Goal: Task Accomplishment & Management: Complete application form

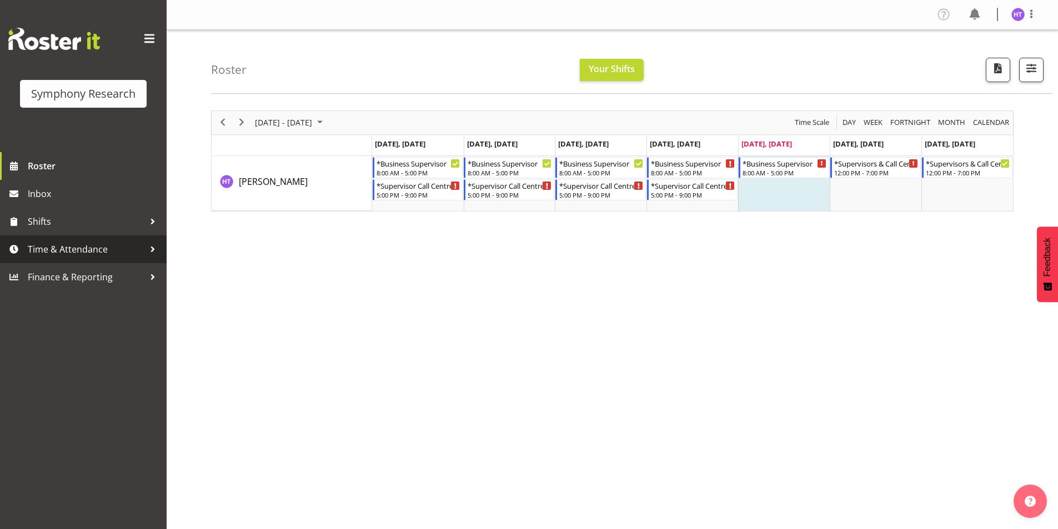
click at [76, 249] on span "Time & Attendance" at bounding box center [86, 249] width 117 height 17
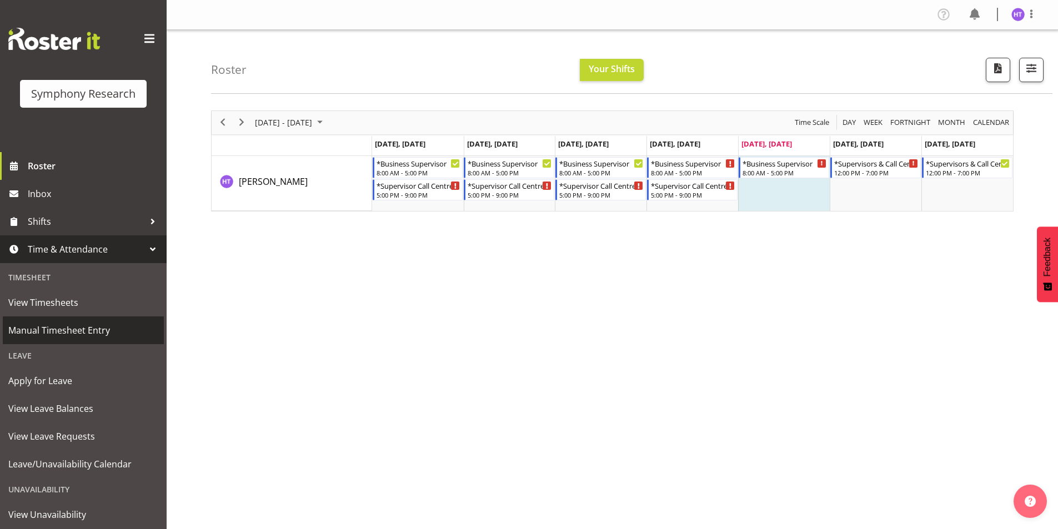
click at [79, 333] on span "Manual Timesheet Entry" at bounding box center [83, 330] width 150 height 17
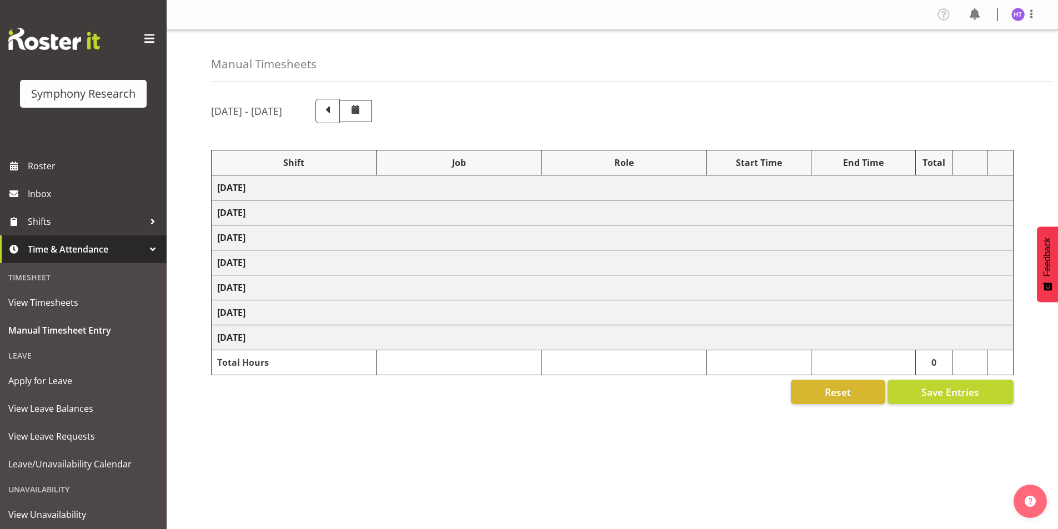
scroll to position [14, 0]
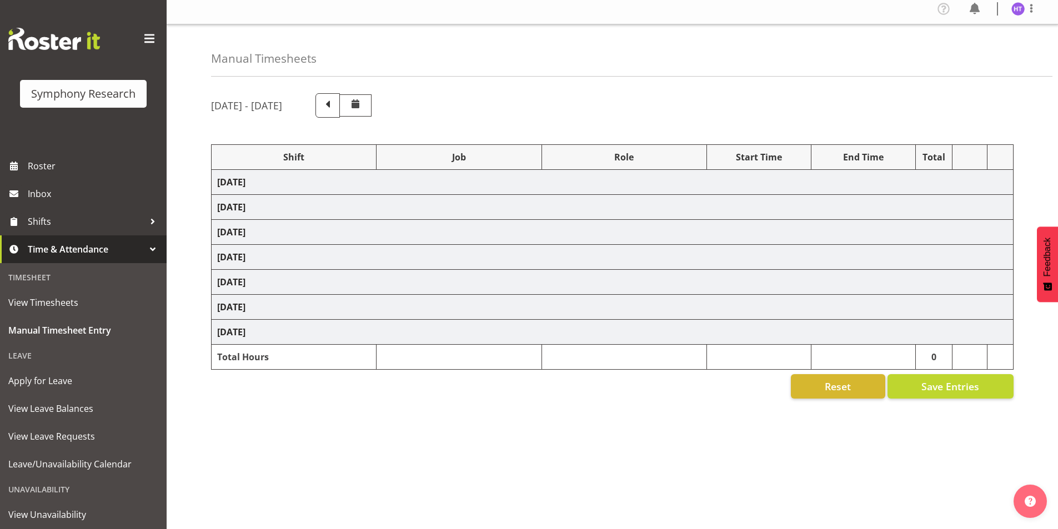
select select "81741"
select select "10527"
select select "45"
select select "11547"
select select "743"
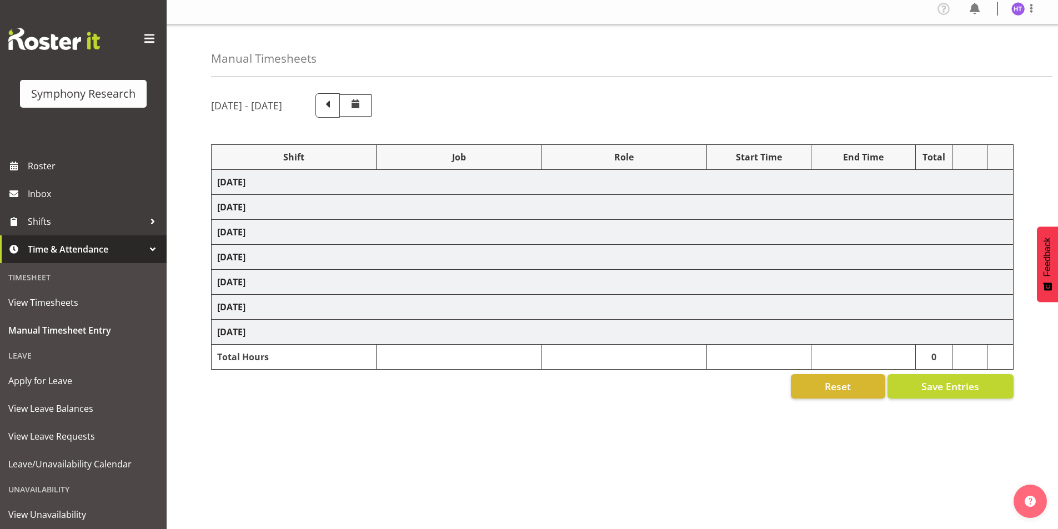
select select "45"
select select "41604"
select select "10633"
select select "45"
select select "81299"
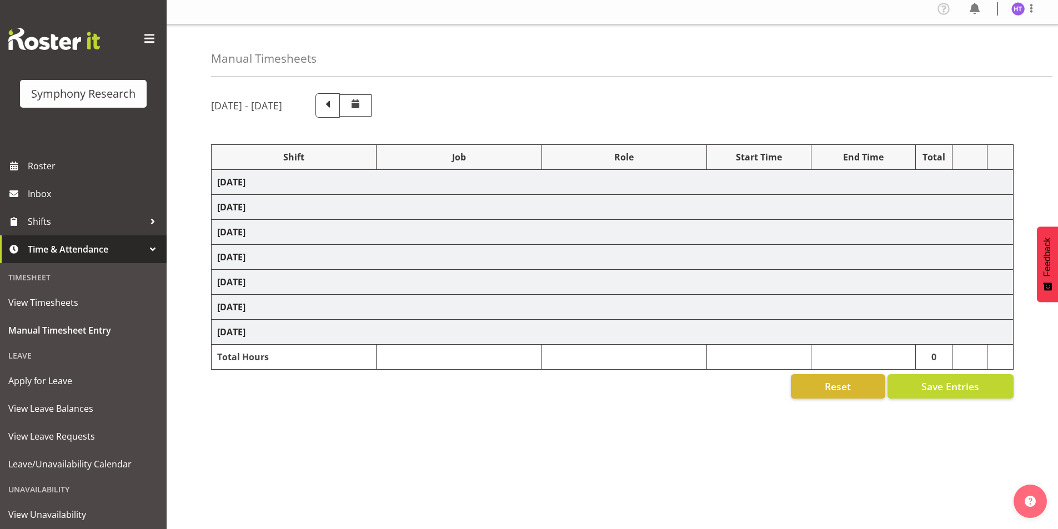
select select "10527"
select select "45"
select select "41319"
select select "10499"
select select "45"
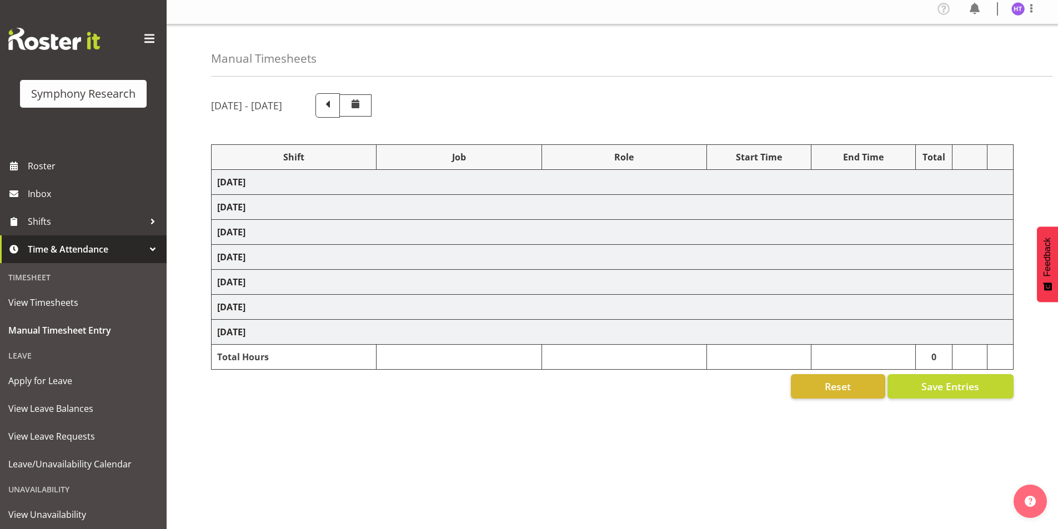
select select "41319"
select select "10485"
select select "45"
select select "41319"
select select "10242"
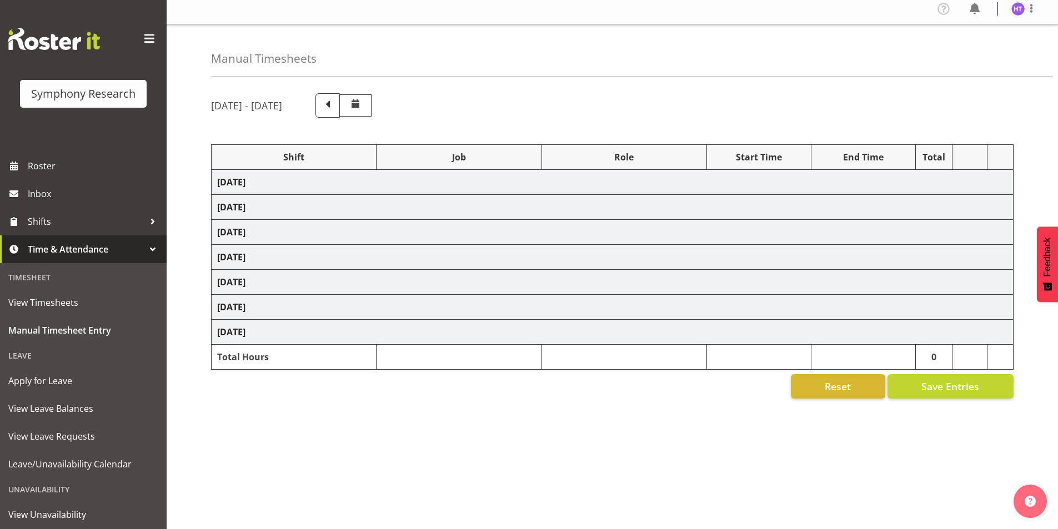
select select "45"
select select "41319"
select select "10587"
select select "45"
select select "41319"
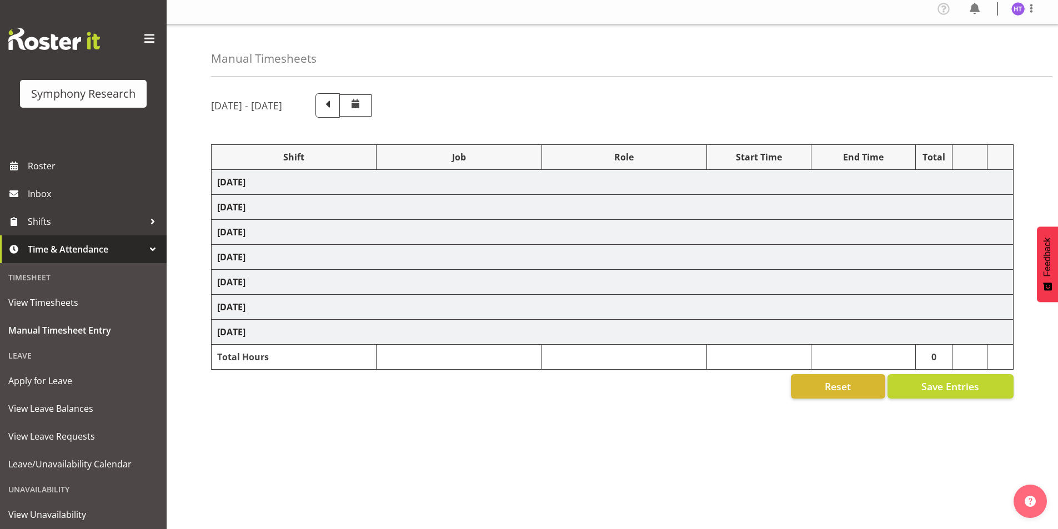
select select "10587"
select select "45"
select select "41319"
select select "10499"
select select "45"
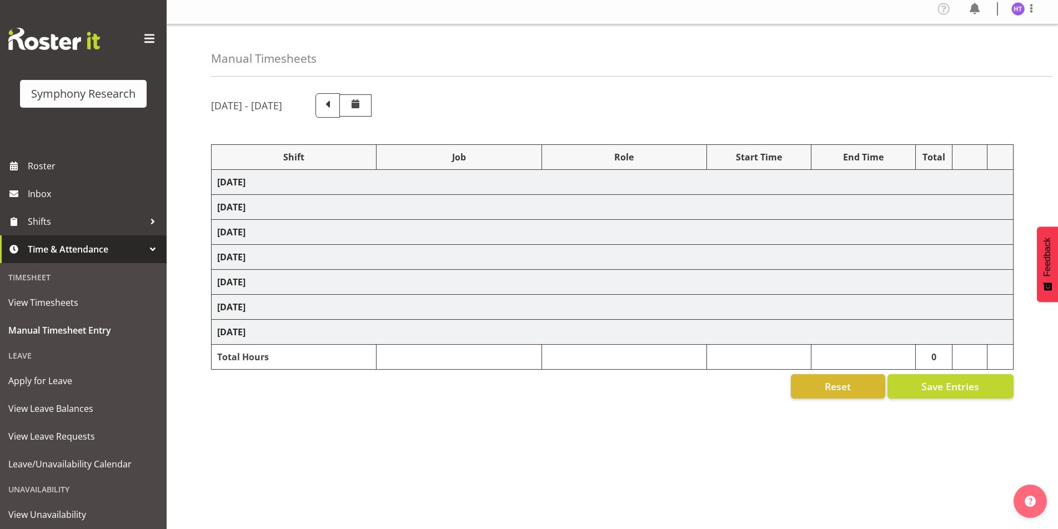
select select "41319"
select select "10527"
select select "45"
select select "41319"
select select "10585"
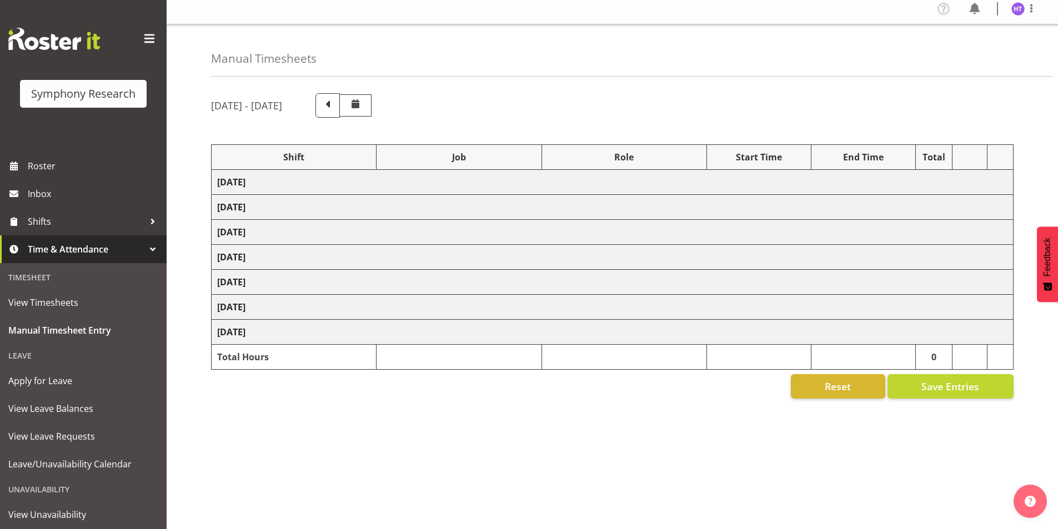
select select "45"
select select "41604"
select select "743"
select select "45"
select select "81741"
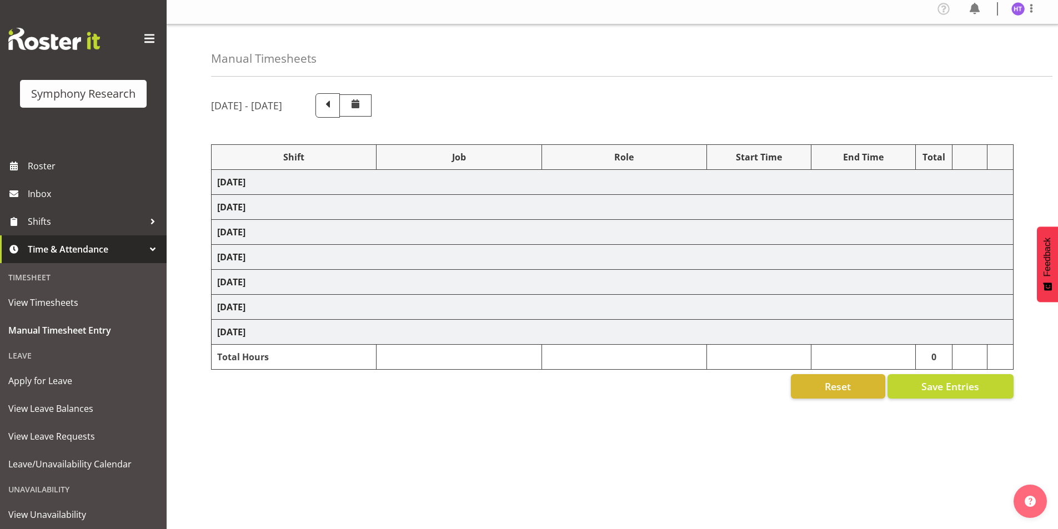
select select "10633"
select select "45"
select select "26078"
select select "10587"
select select "45"
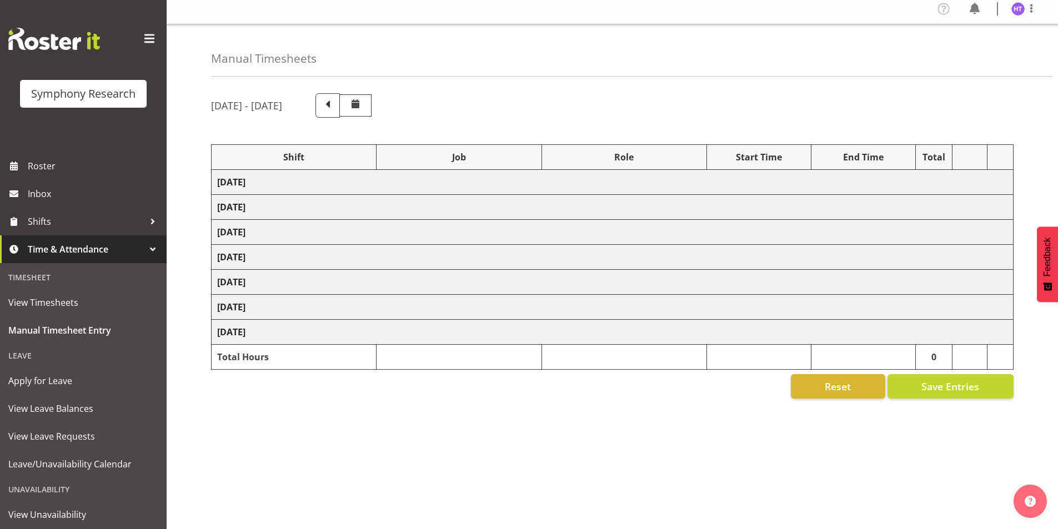
select select "1607"
select select "10527"
select select "45"
select select "57511"
select select "10499"
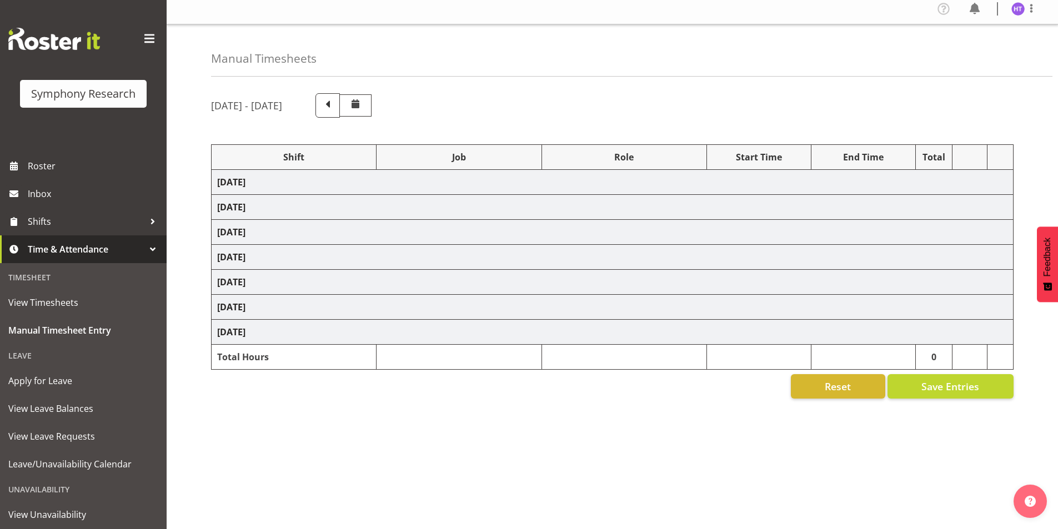
select select "45"
select select "41319"
select select "10587"
select select "45"
select select "41319"
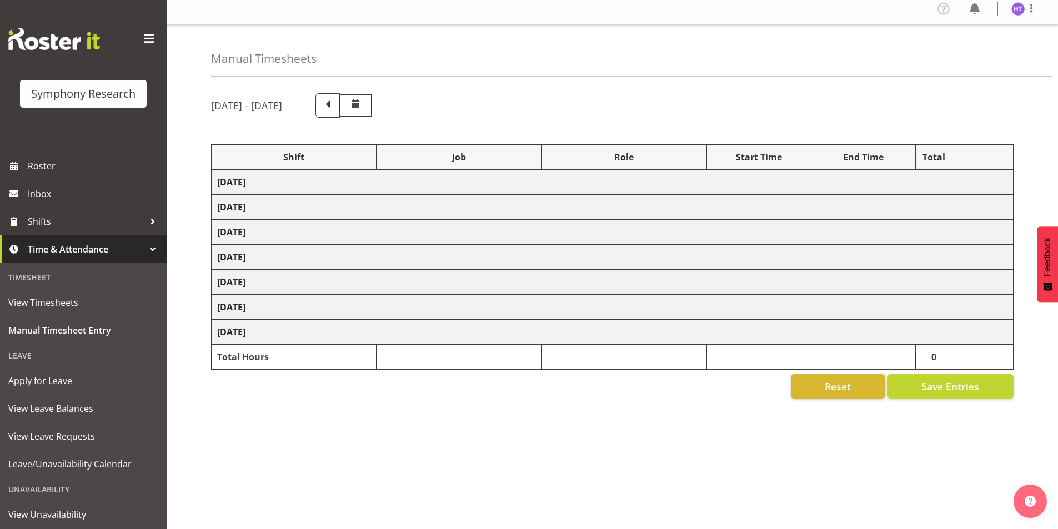
select select "10633"
select select "45"
select select "41319"
select select "10587"
select select "45"
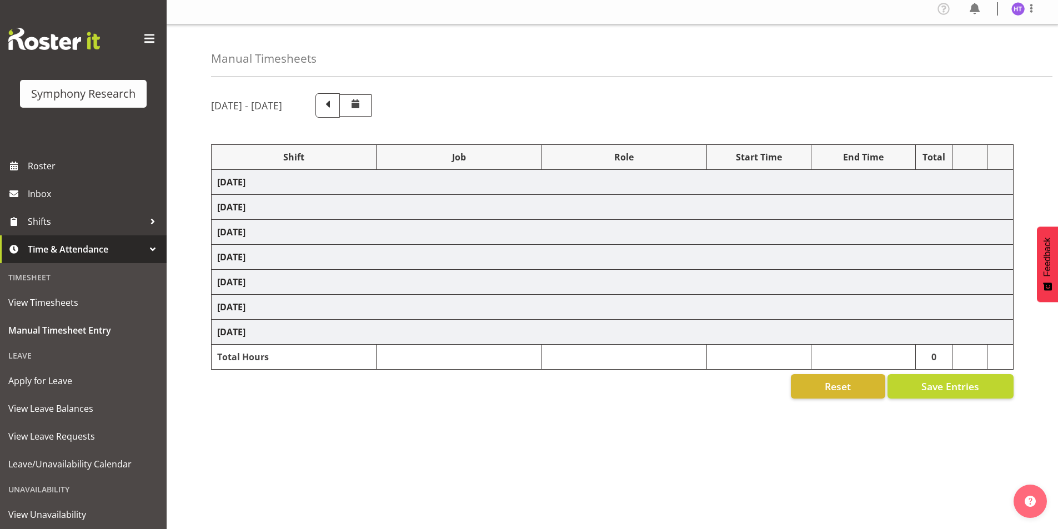
select select "41319"
select select "10527"
select select "45"
select select "41604"
select select "10499"
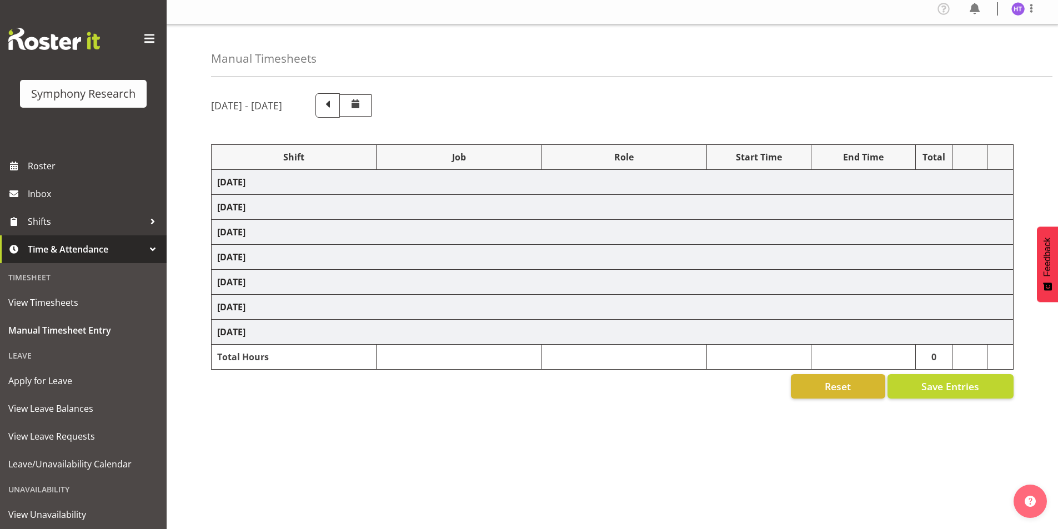
select select "45"
select select "41319"
select select "743"
select select "45"
select select "41319"
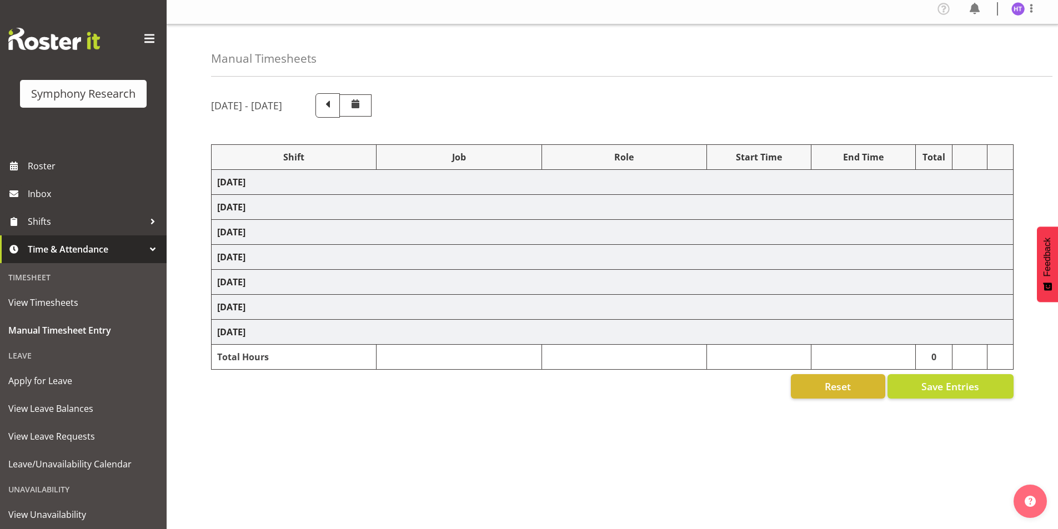
select select "10499"
select select "45"
select select "41604"
select select "9426"
select select "45"
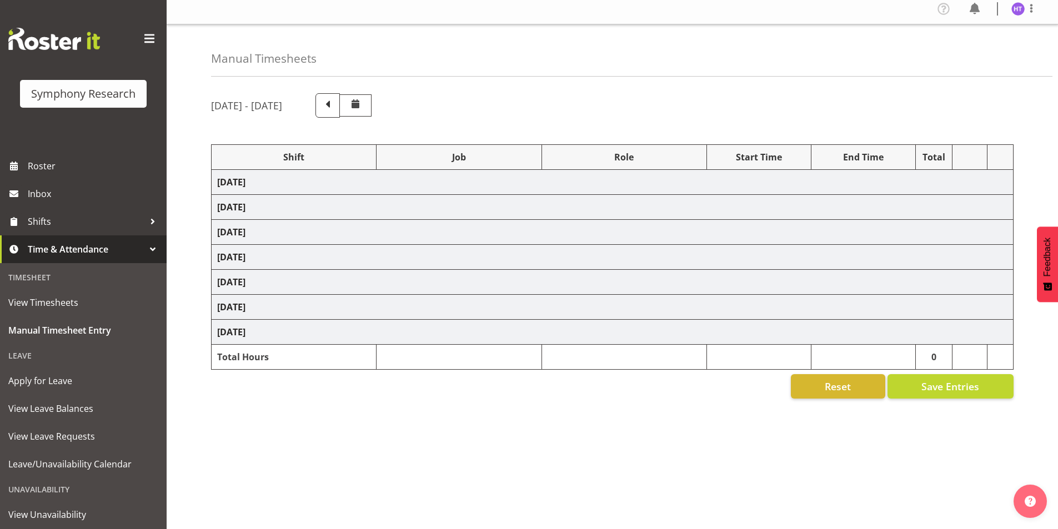
select select "41319"
select select "10242"
select select "45"
select select "4583"
select select "10527"
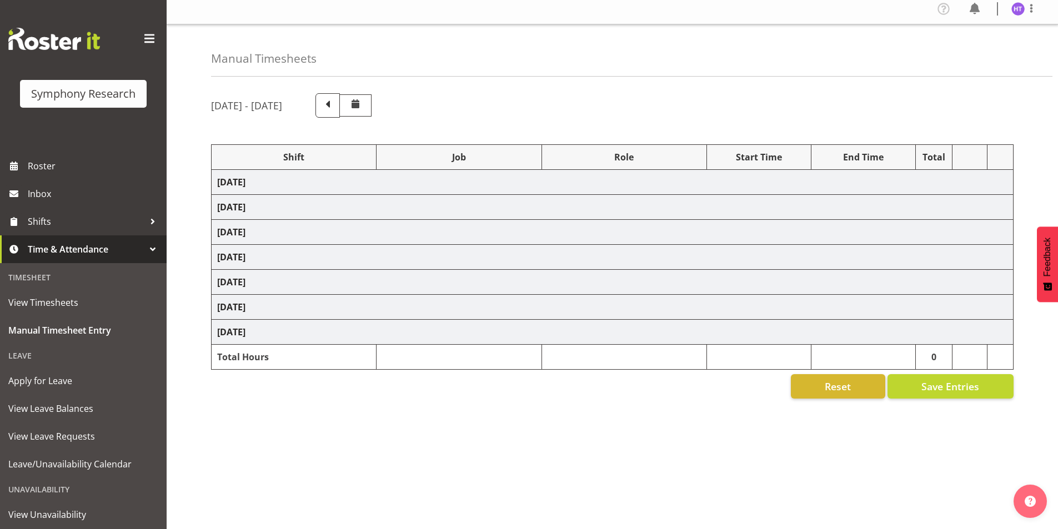
select select "45"
select select "41319"
select select "10499"
select select "45"
select select "41319"
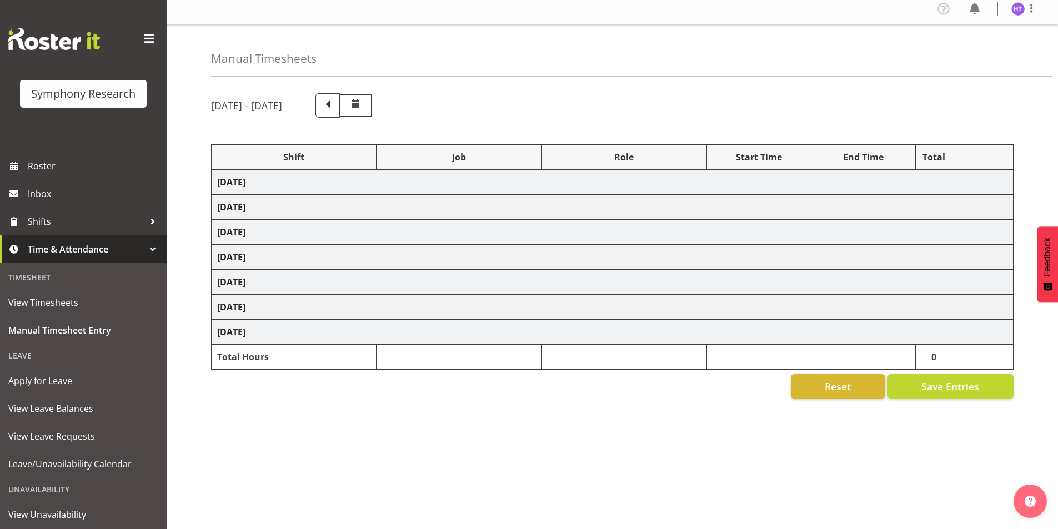
select select "10587"
select select "45"
select select "41319"
select select "743"
select select "45"
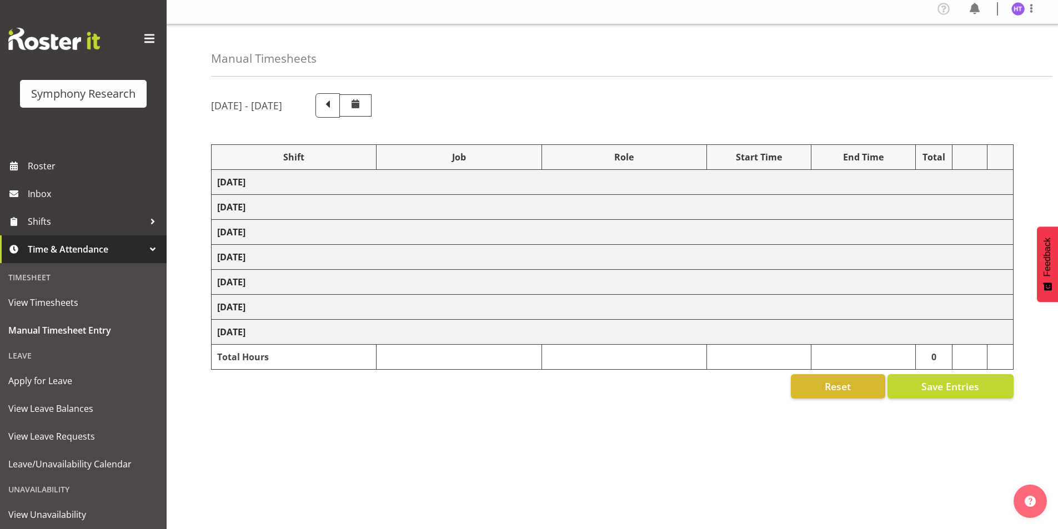
select select "41319"
select select "10587"
select select "45"
select select "41319"
select select "10527"
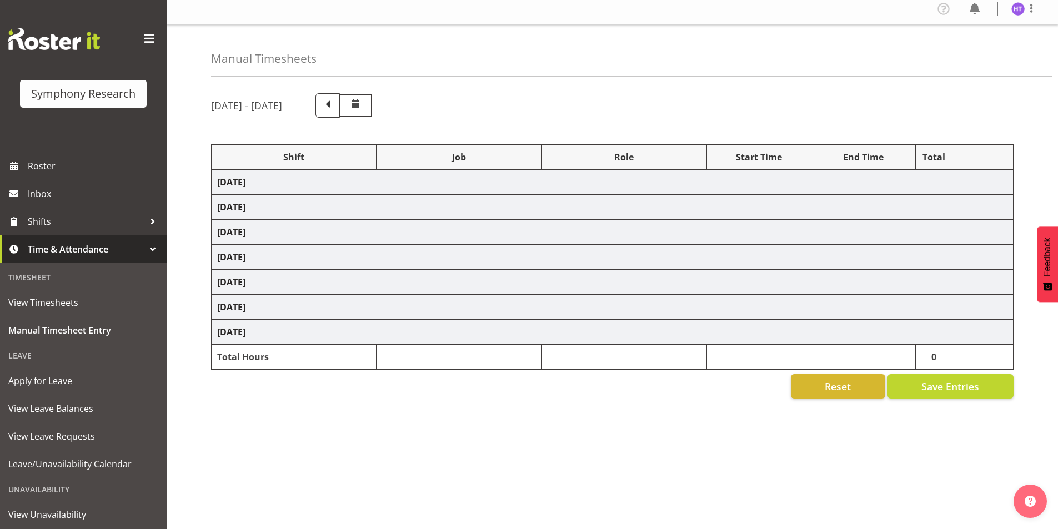
select select "45"
select select "41319"
select select "10499"
select select "45"
select select "11547"
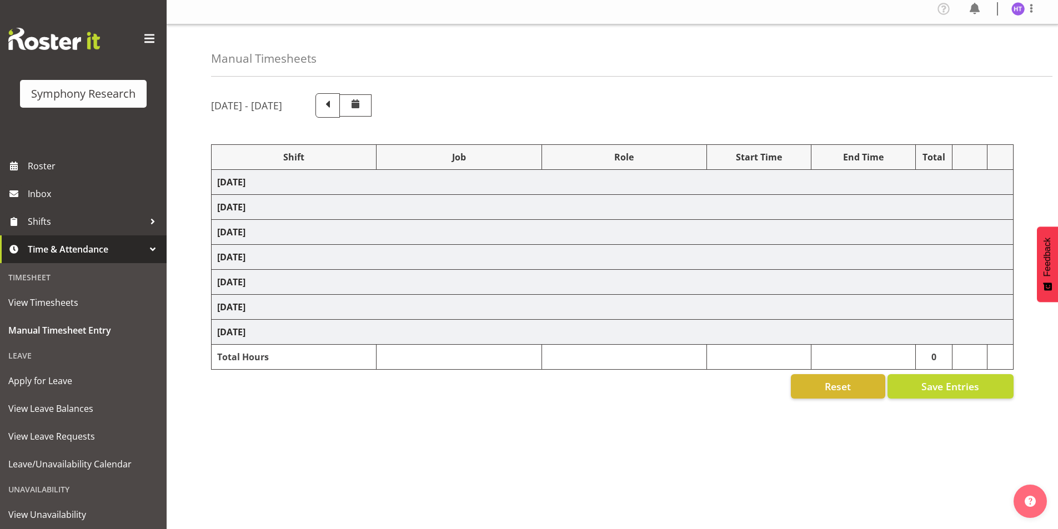
select select "10499"
select select "45"
select select "41319"
select select "10527"
select select "45"
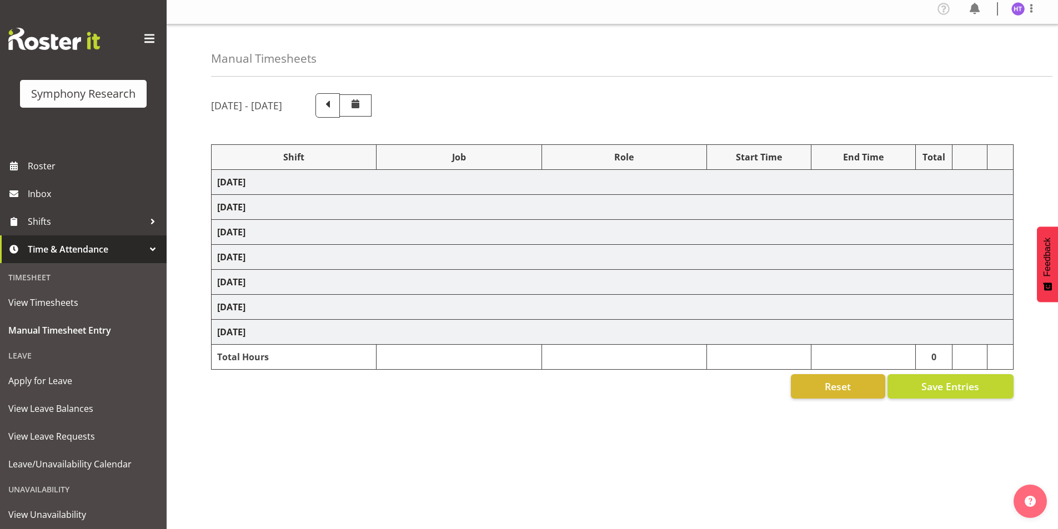
select select "41319"
select select "10587"
select select "45"
select select "41319"
select select "10485"
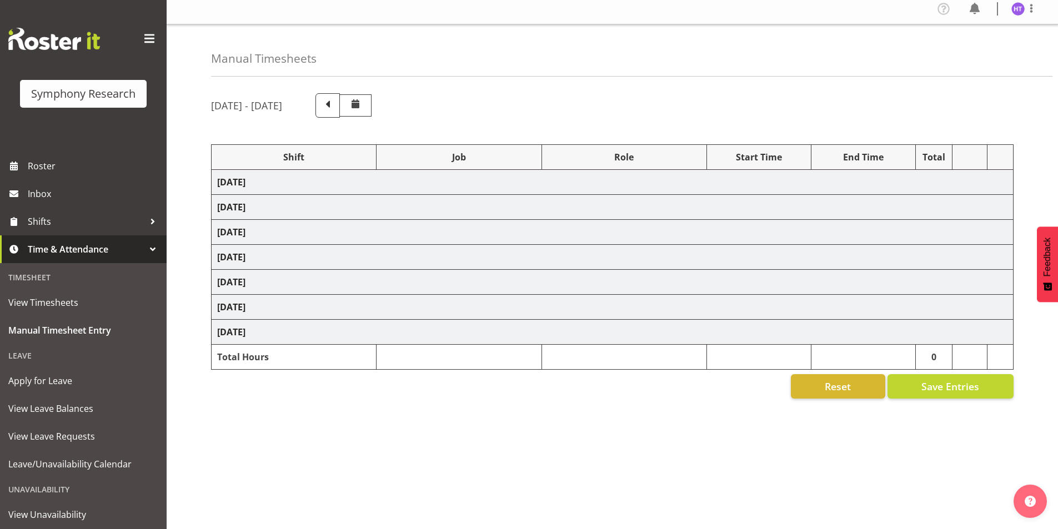
select select "45"
select select "41319"
select select "743"
select select "45"
select select "41319"
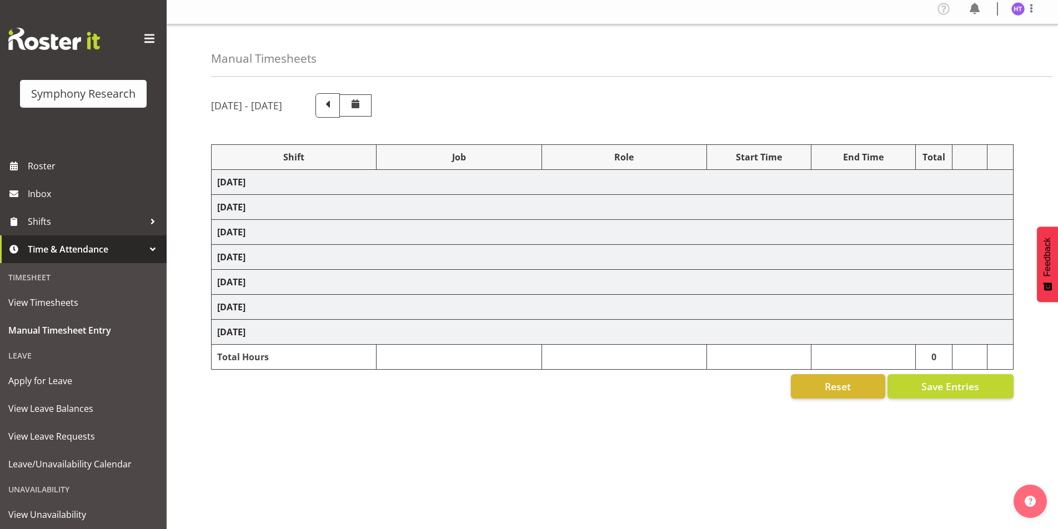
select select "10242"
select select "45"
select select "41319"
select select "10499"
select select "45"
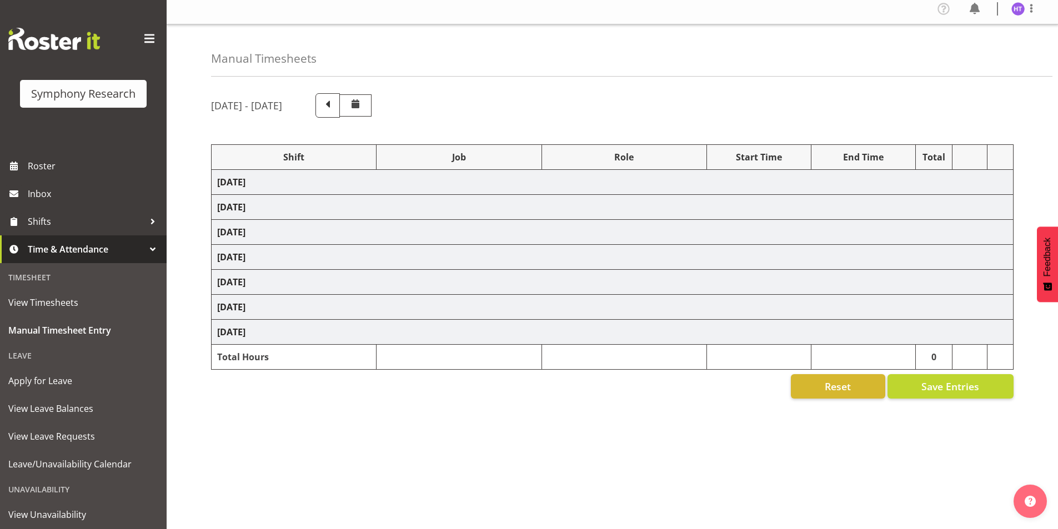
select select "41319"
select select "10587"
select select "45"
select select "41319"
select select "10575"
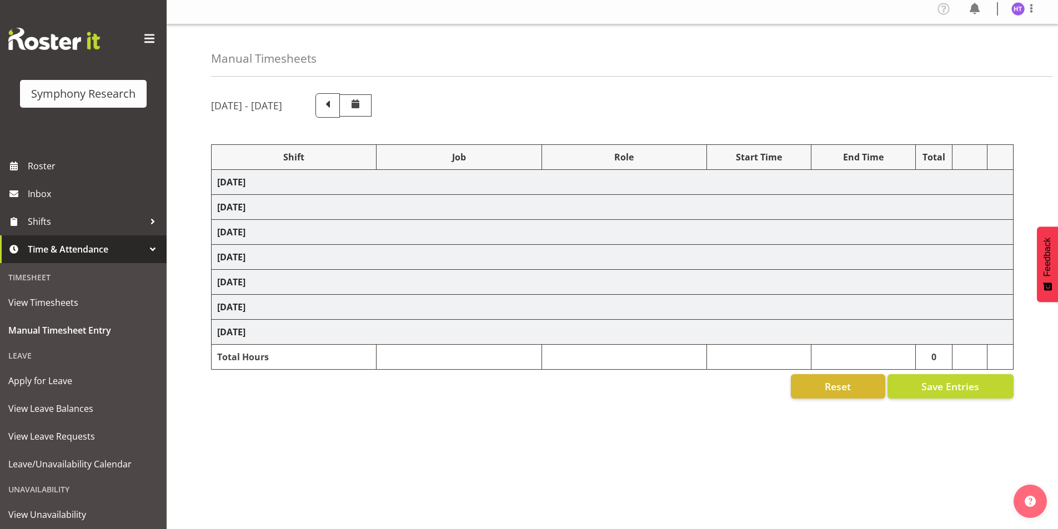
select select "45"
select select "41604"
select select "10499"
select select "45"
select select "41319"
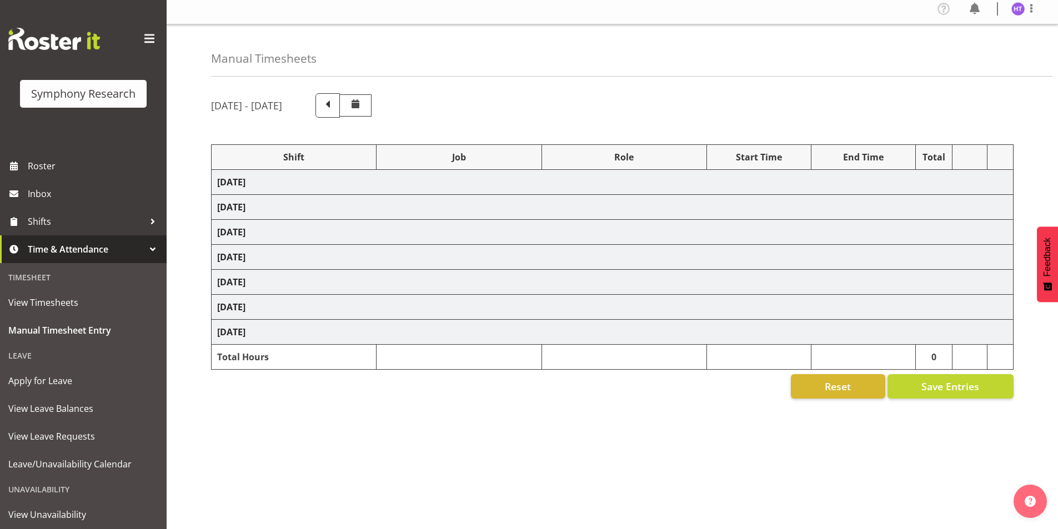
select select "743"
select select "45"
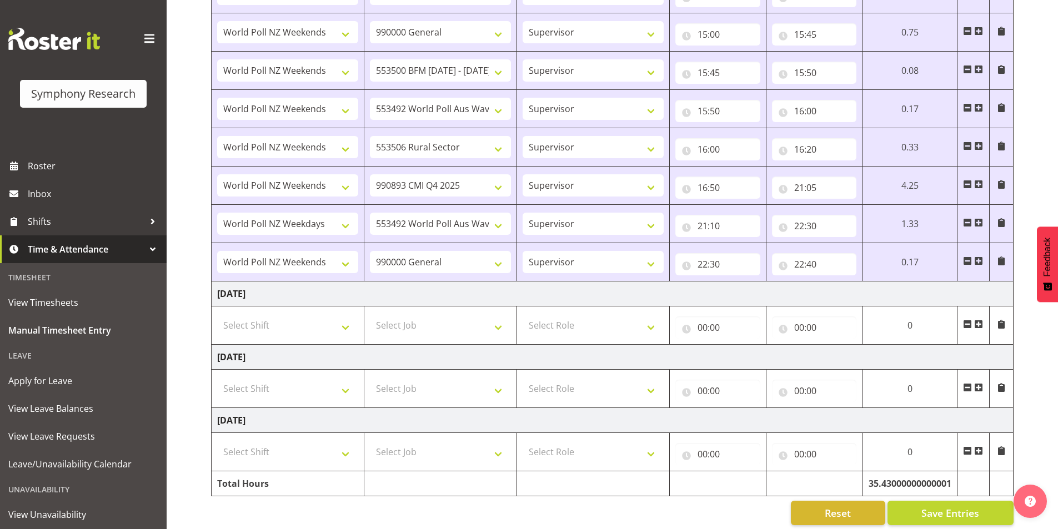
scroll to position [1693, 0]
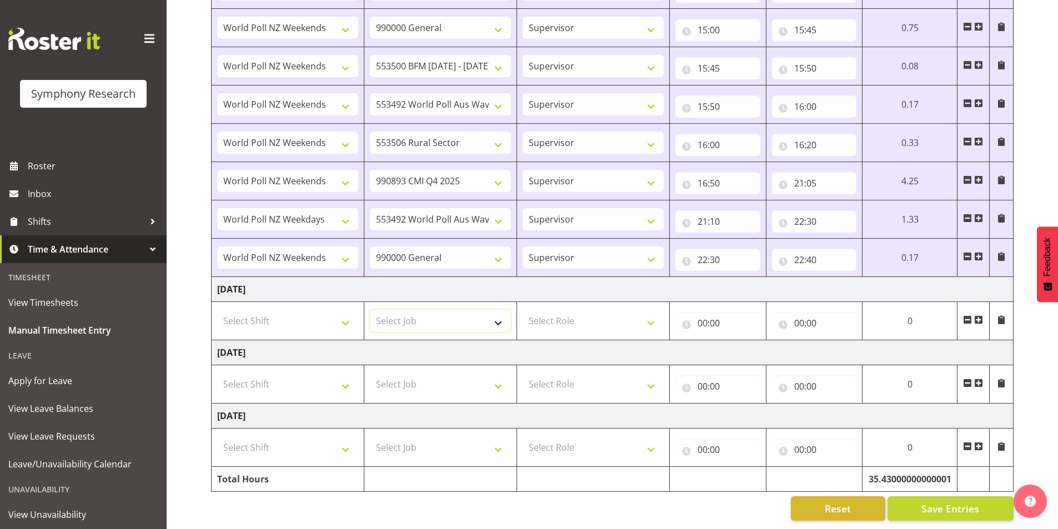
click at [464, 311] on select "Select Job 550060 IF Admin 553492 World Poll Aus Wave 2 Main 2025 553493 World …" at bounding box center [440, 321] width 141 height 22
click at [428, 498] on div "Reset Save Entries" at bounding box center [612, 509] width 803 height 24
